Goal: Task Accomplishment & Management: Manage account settings

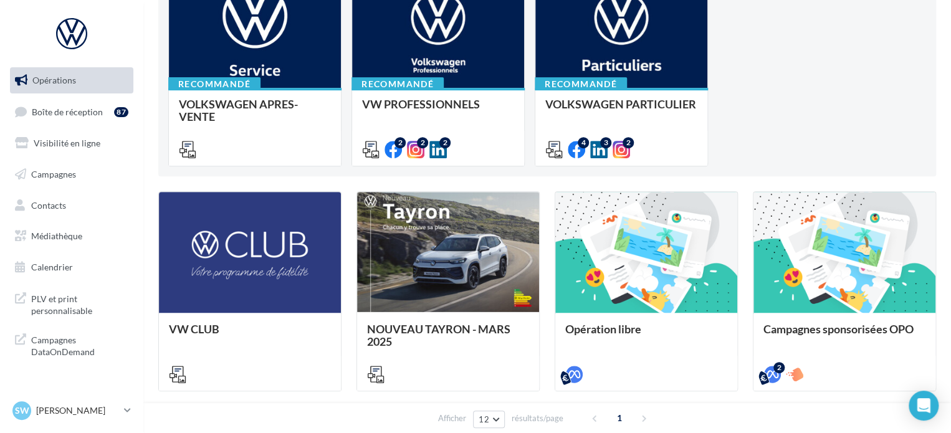
scroll to position [249, 0]
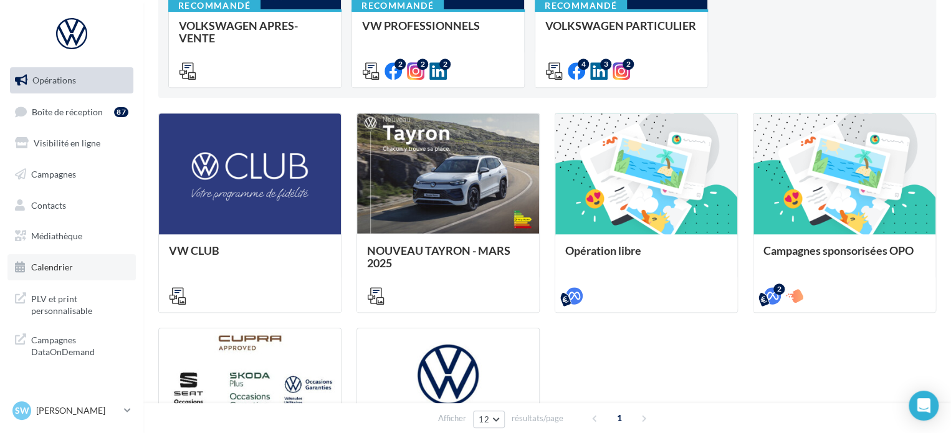
click at [55, 267] on span "Calendrier" at bounding box center [52, 267] width 42 height 11
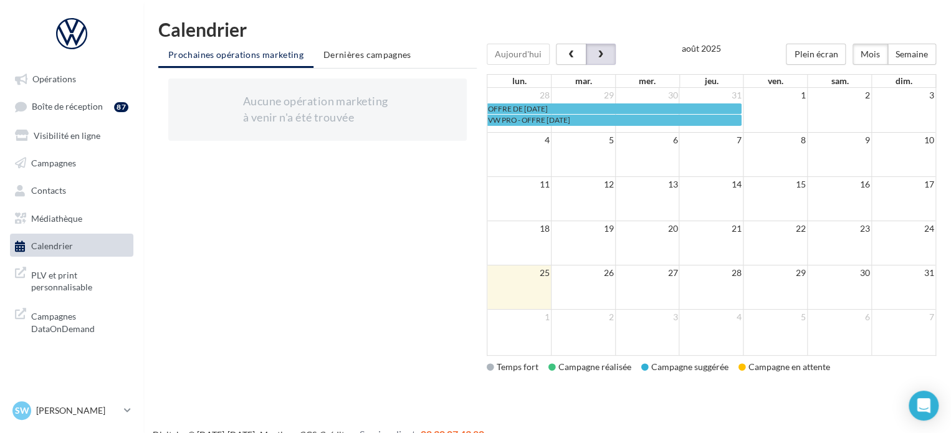
click at [590, 49] on button "button" at bounding box center [601, 54] width 30 height 21
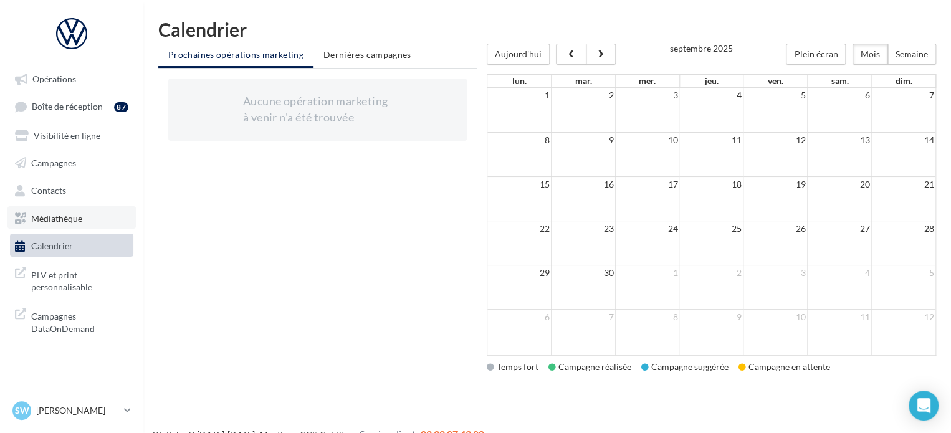
click at [60, 220] on span "Médiathèque" at bounding box center [56, 218] width 51 height 11
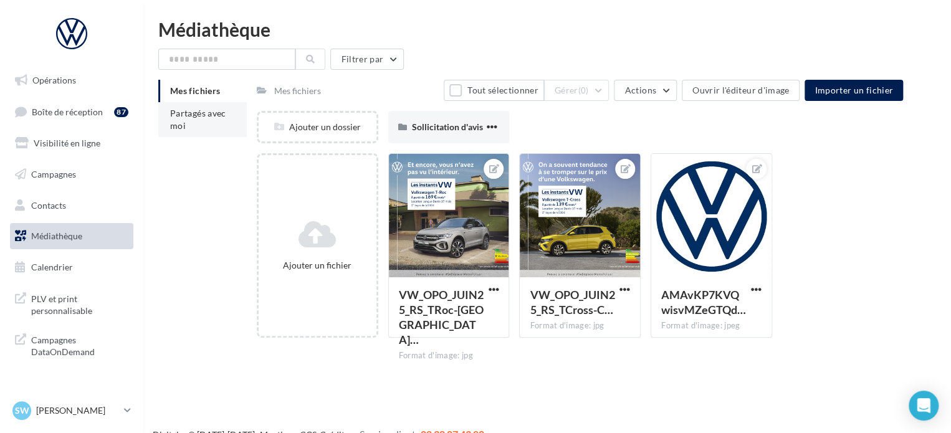
click at [207, 117] on span "Partagés avec moi" at bounding box center [198, 119] width 56 height 23
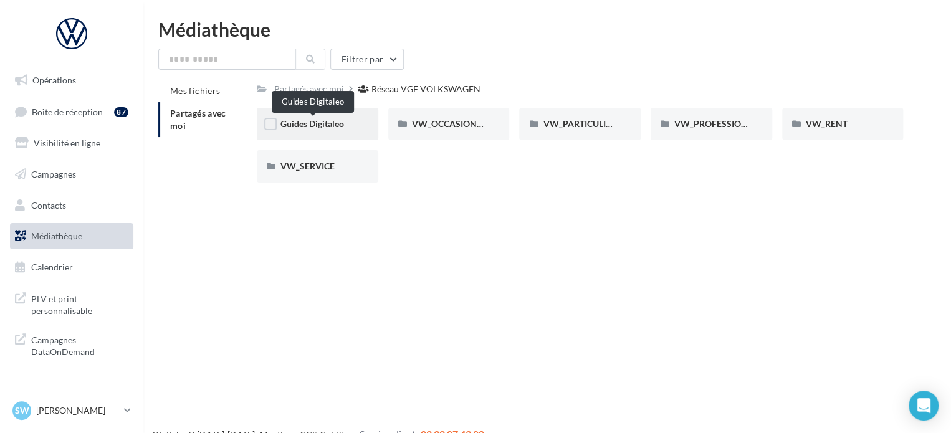
click at [335, 123] on span "Guides Digitaleo" at bounding box center [312, 123] width 64 height 11
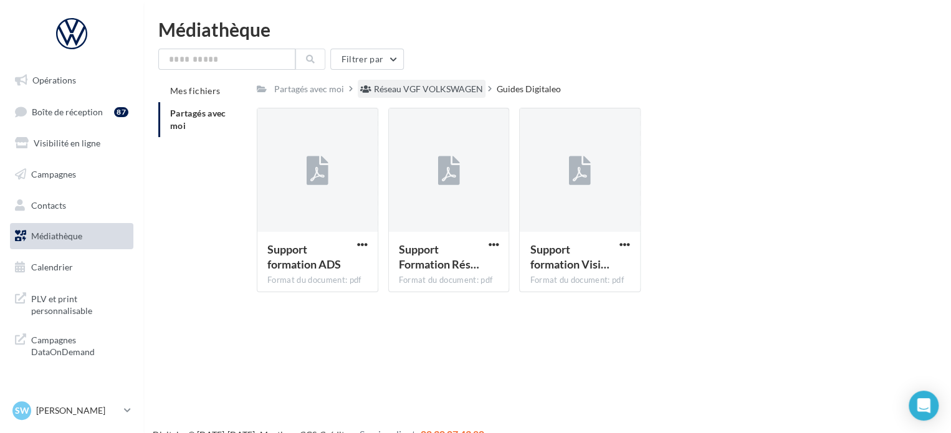
click at [460, 91] on div "Réseau VGF VOLKSWAGEN" at bounding box center [428, 89] width 109 height 12
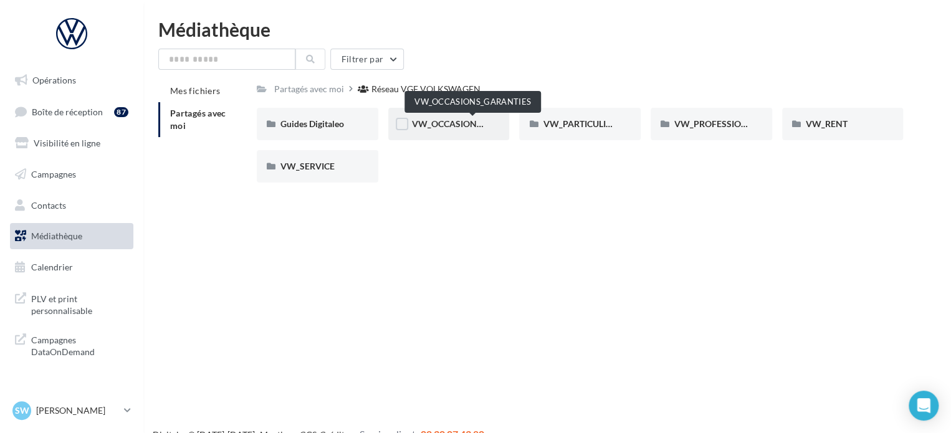
click at [464, 128] on span "VW_OCCASIONS_GARANTIES" at bounding box center [473, 123] width 122 height 11
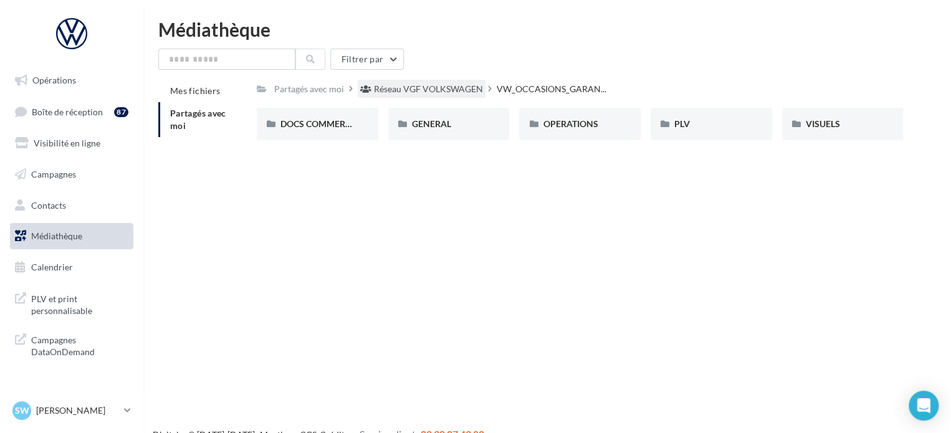
click at [437, 90] on div "Réseau VGF VOLKSWAGEN" at bounding box center [428, 89] width 109 height 12
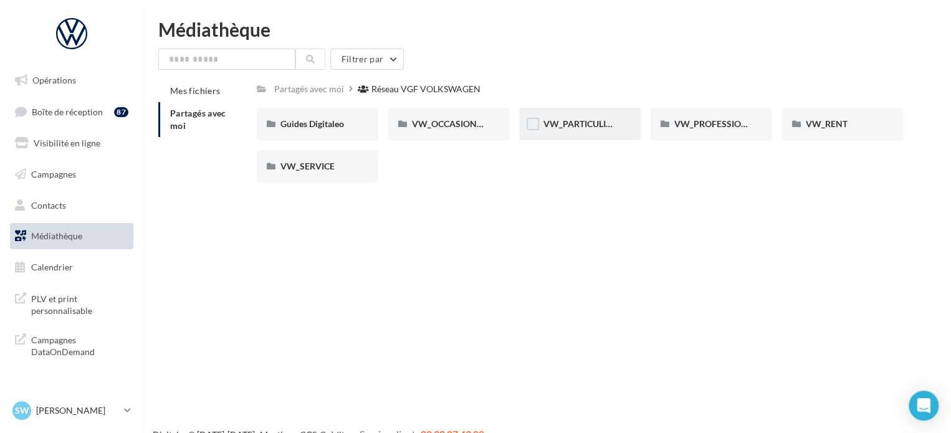
click at [579, 130] on div "VW_PARTICULIERS" at bounding box center [580, 124] width 74 height 12
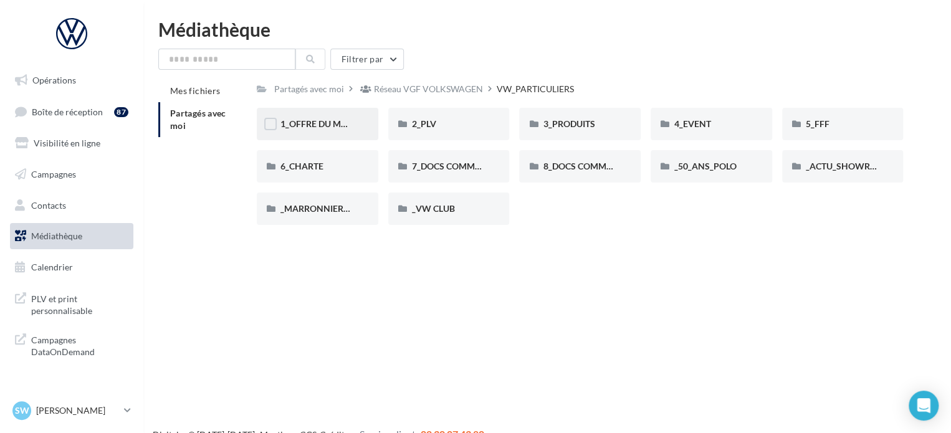
click at [311, 117] on div "1_OFFRE DU MOIS" at bounding box center [318, 124] width 122 height 32
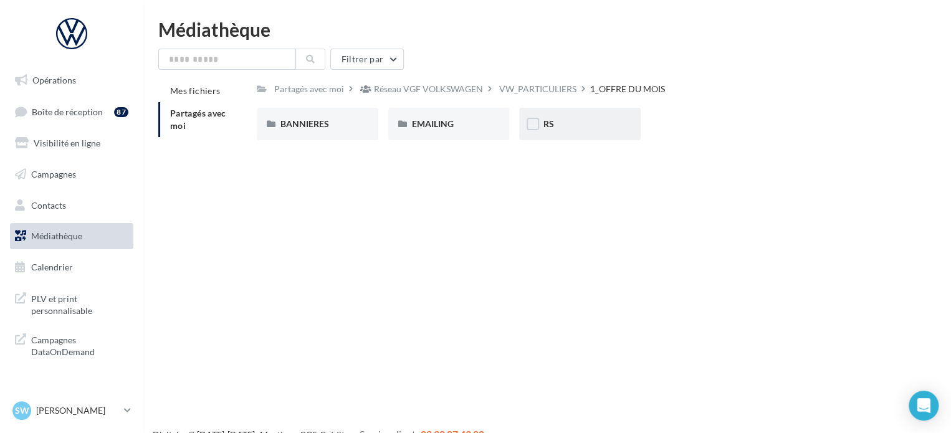
click at [563, 129] on div "RS" at bounding box center [580, 124] width 74 height 12
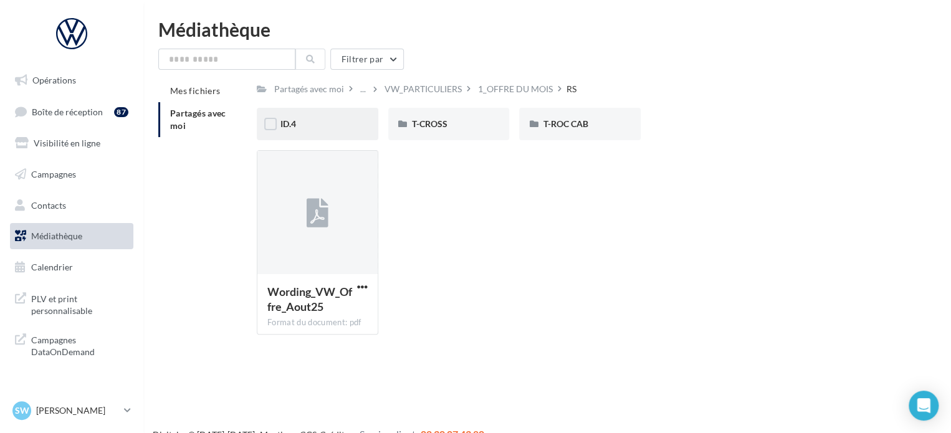
click at [312, 114] on div "ID.4" at bounding box center [318, 124] width 122 height 32
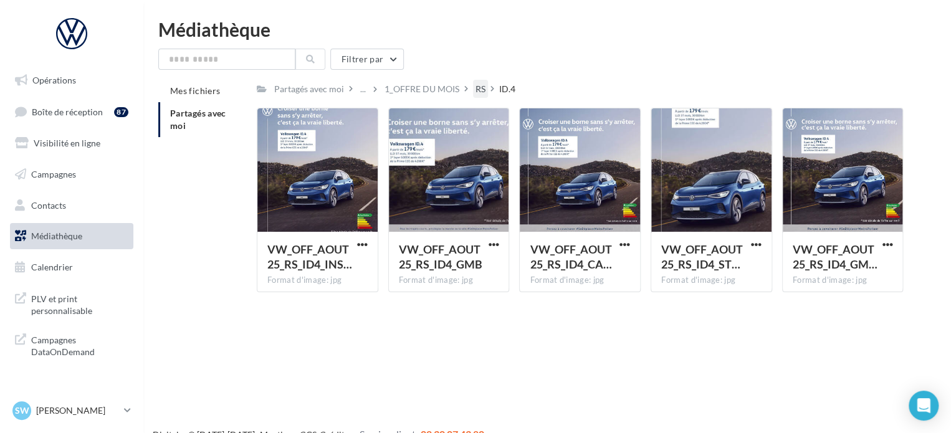
click at [473, 87] on div "RS" at bounding box center [480, 89] width 15 height 18
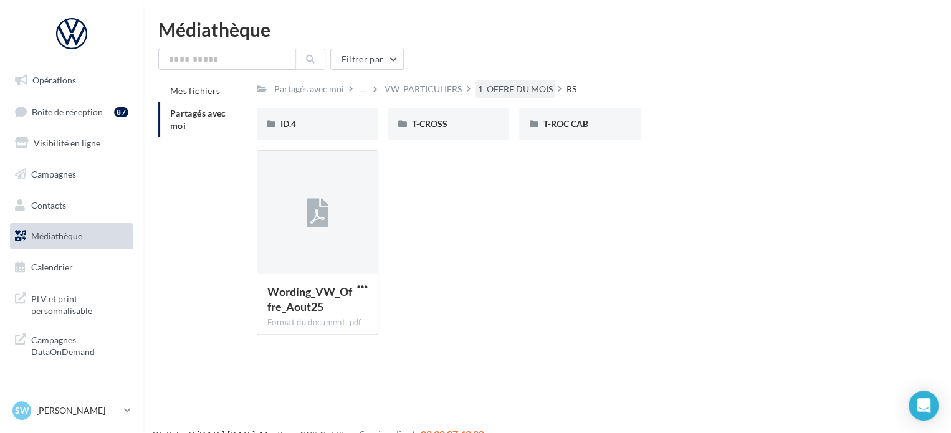
drag, startPoint x: 496, startPoint y: 89, endPoint x: 454, endPoint y: 95, distance: 42.7
click at [497, 89] on div "1_OFFRE DU MOIS" at bounding box center [515, 89] width 75 height 12
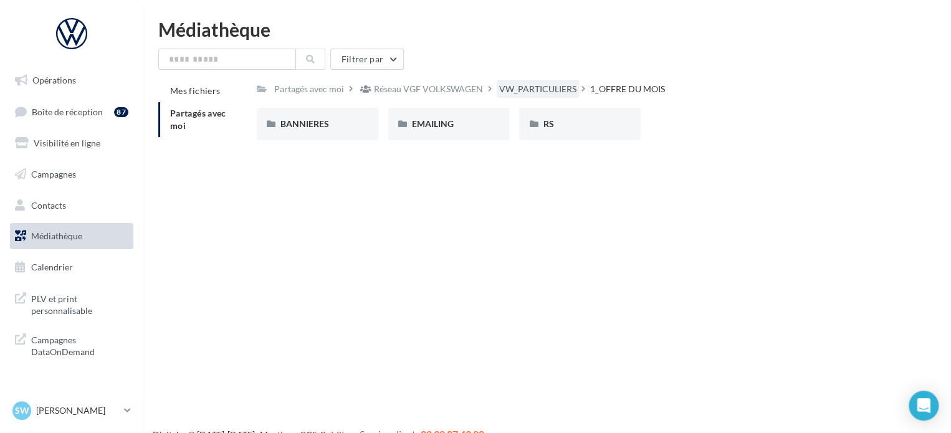
click at [515, 82] on div "VW_PARTICULIERS" at bounding box center [538, 89] width 82 height 18
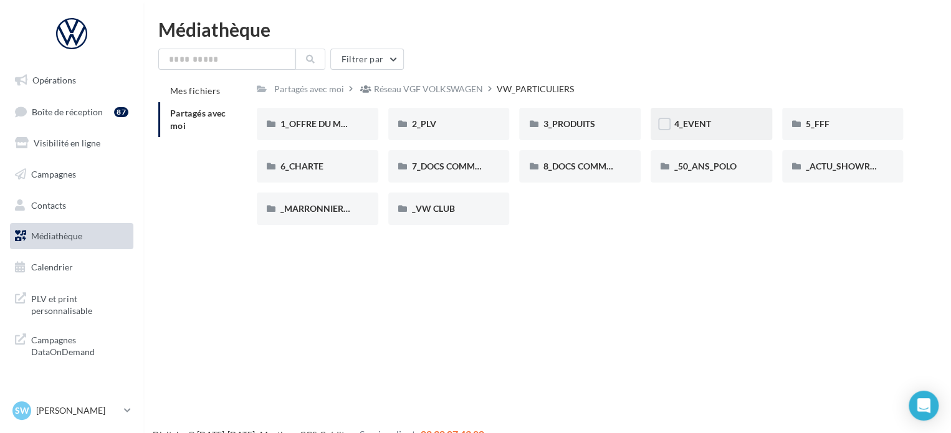
click at [711, 127] on div "4_EVENT" at bounding box center [711, 124] width 74 height 12
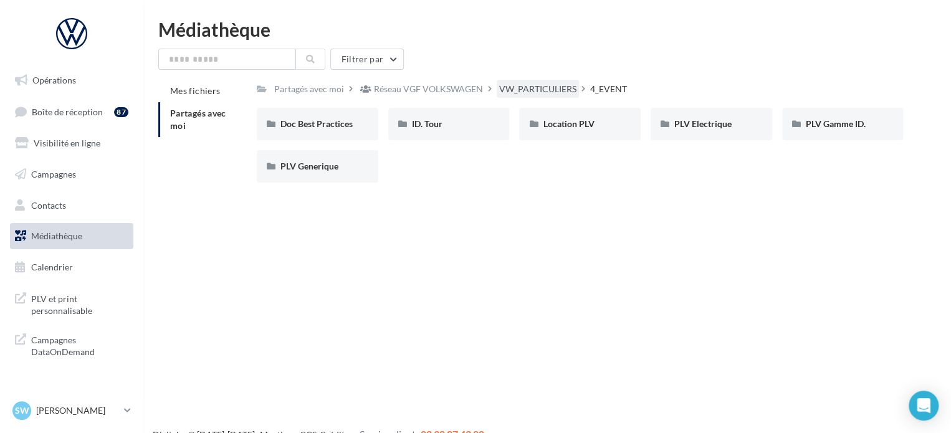
click at [561, 91] on div "VW_PARTICULIERS" at bounding box center [537, 89] width 77 height 12
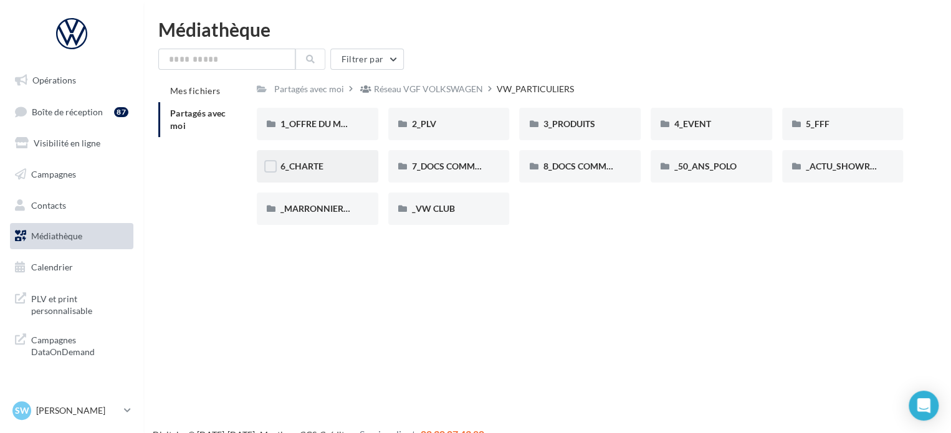
click at [333, 174] on div "6_CHARTE" at bounding box center [318, 166] width 122 height 32
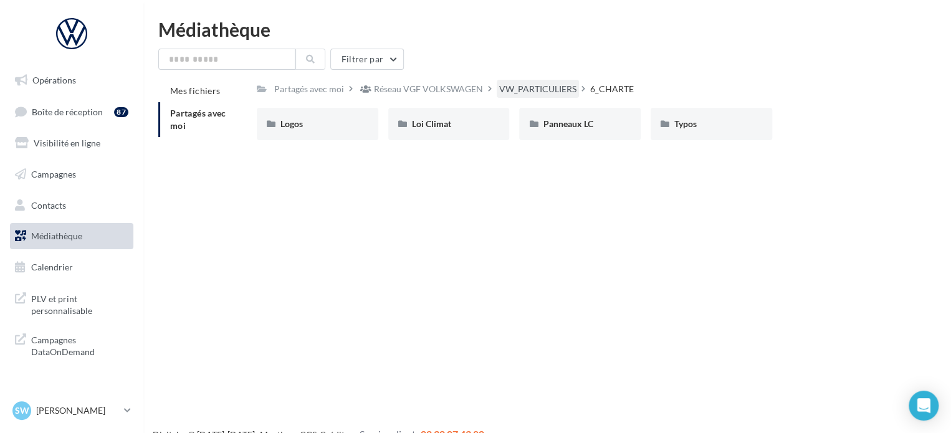
click at [512, 90] on div "VW_PARTICULIERS" at bounding box center [537, 89] width 77 height 12
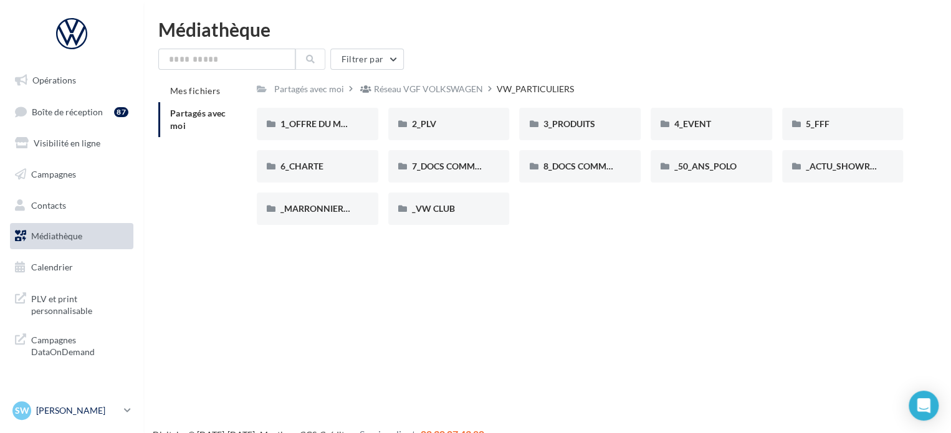
click at [72, 406] on link "SW Sophie WERNER vw-sowe-54510" at bounding box center [71, 411] width 123 height 24
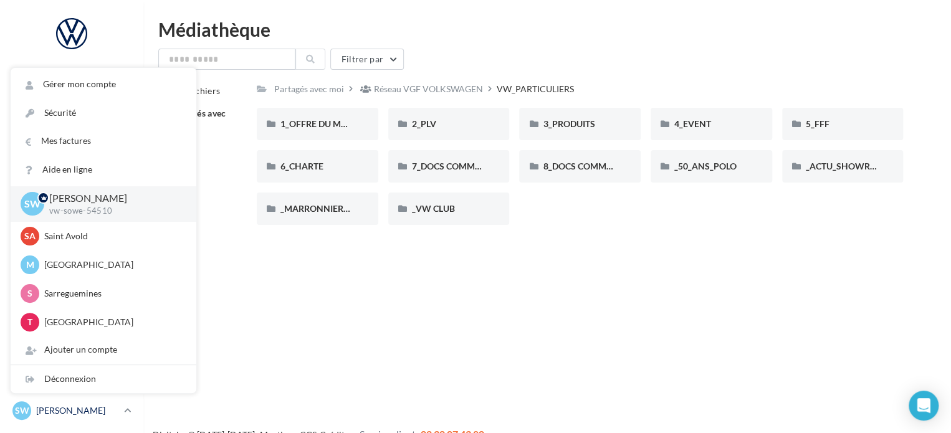
click at [72, 406] on p "[PERSON_NAME]" at bounding box center [77, 410] width 83 height 12
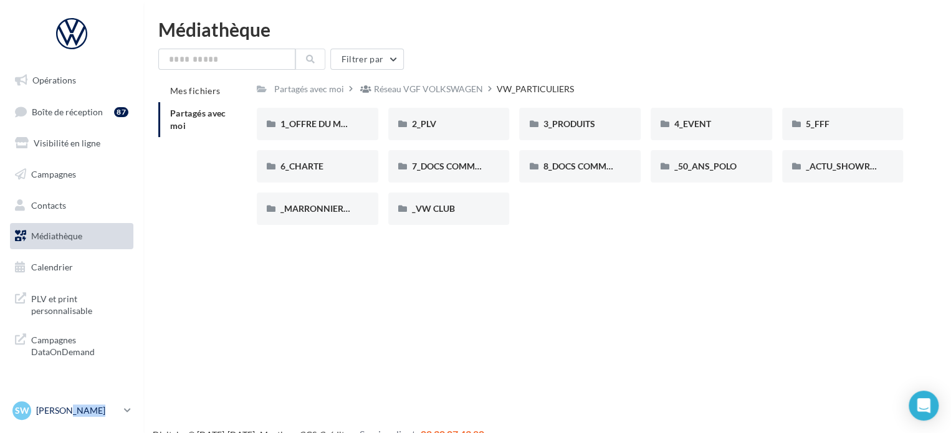
click at [74, 406] on p "[PERSON_NAME]" at bounding box center [77, 410] width 83 height 12
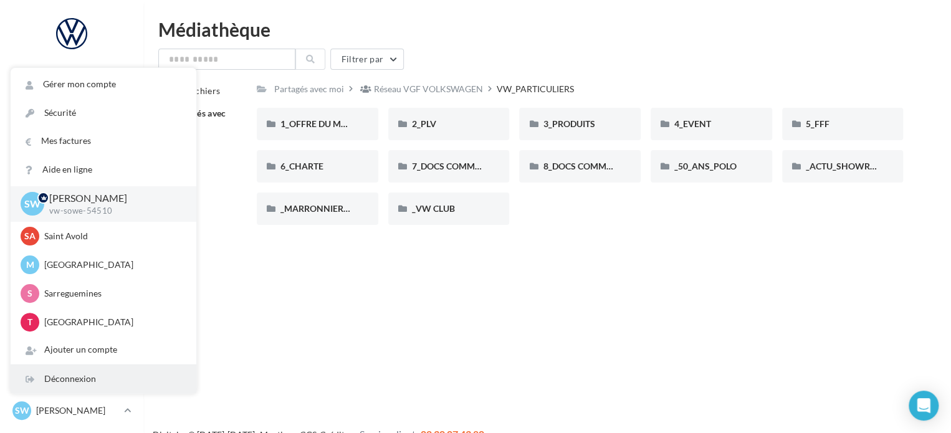
click at [97, 374] on div "Déconnexion" at bounding box center [104, 379] width 186 height 28
